Goal: Check status: Check status

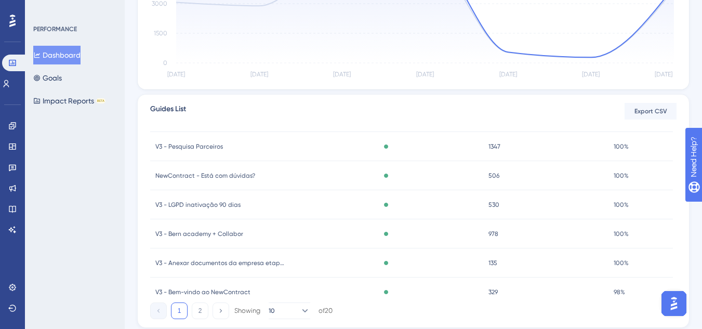
scroll to position [154, 0]
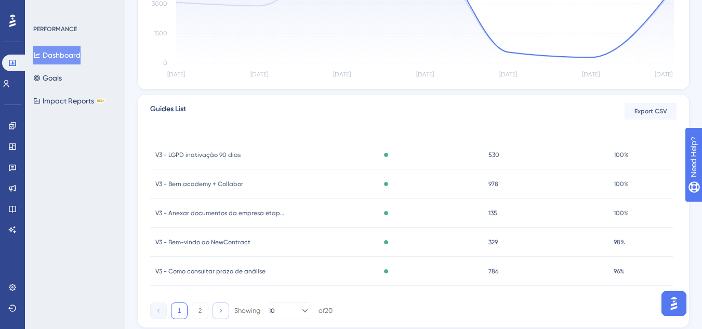
click at [218, 317] on button at bounding box center [220, 310] width 17 height 17
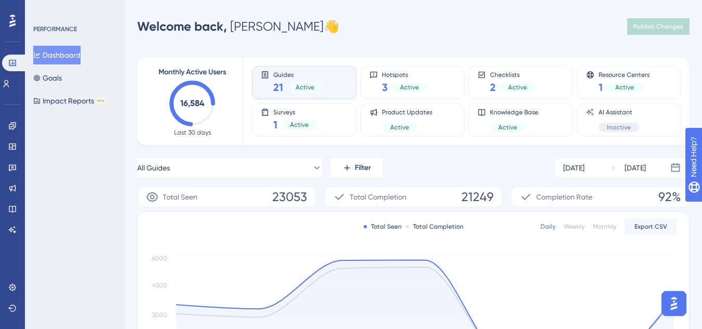
scroll to position [0, 0]
click at [10, 168] on icon at bounding box center [12, 167] width 8 height 8
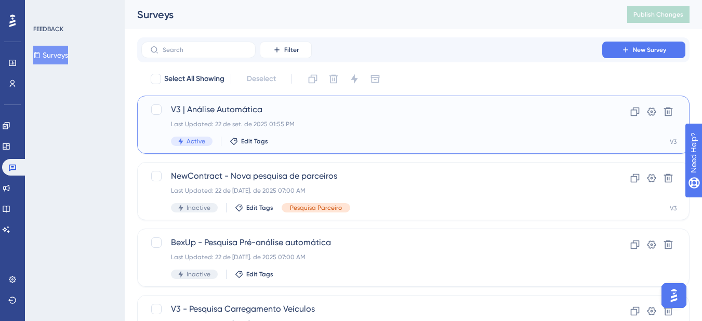
click at [277, 112] on span "V3 | Análise Automática" at bounding box center [371, 109] width 401 height 12
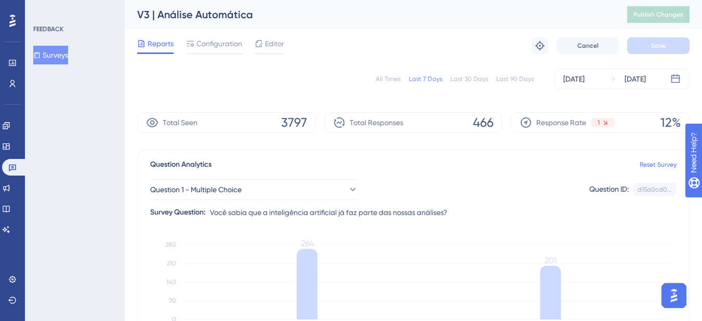
click at [392, 79] on div "All Times" at bounding box center [387, 79] width 25 height 8
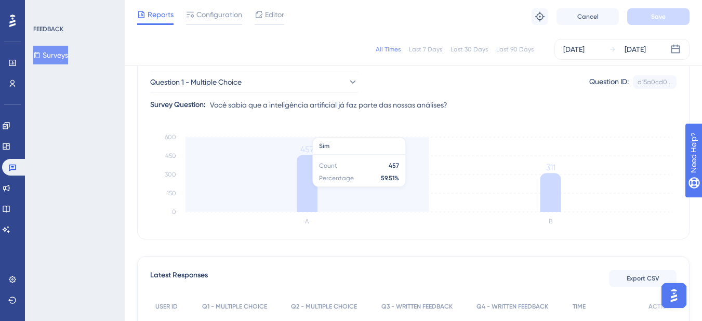
scroll to position [104, 0]
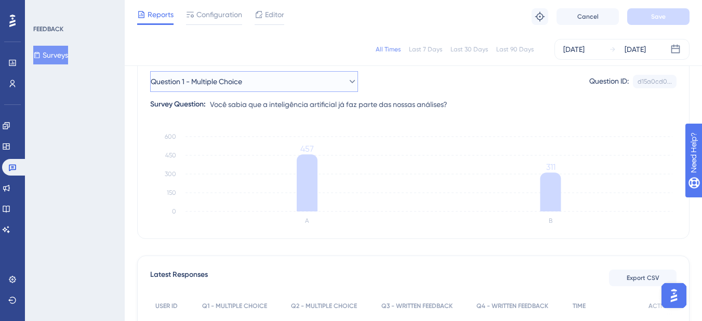
click at [284, 85] on button "Question 1 - Multiple Choice" at bounding box center [254, 81] width 208 height 21
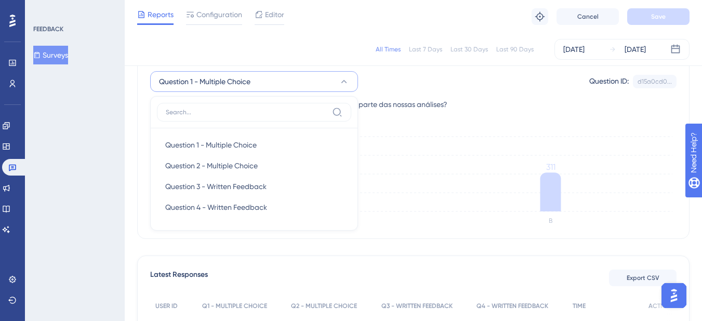
scroll to position [107, 0]
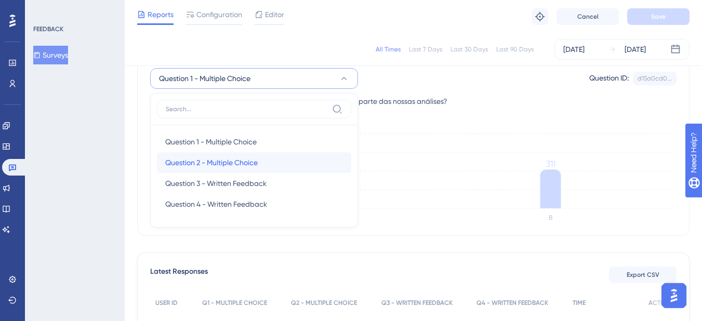
click at [232, 163] on span "Question 2 - Multiple Choice" at bounding box center [211, 162] width 92 height 12
